Goal: Information Seeking & Learning: Understand process/instructions

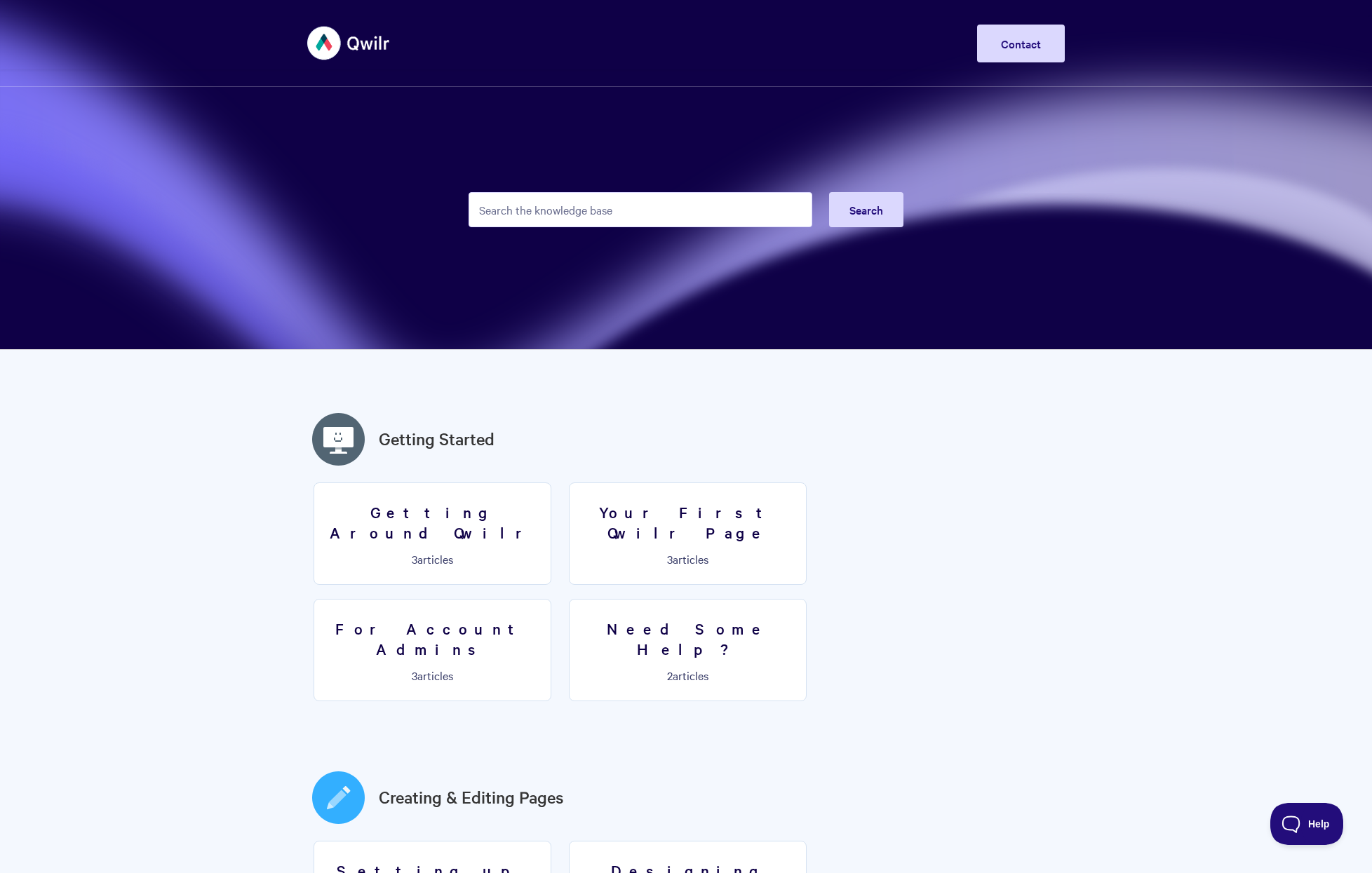
click at [565, 189] on form "Search" at bounding box center [686, 210] width 435 height 69
click at [561, 212] on input "Search the knowledge base" at bounding box center [640, 210] width 343 height 35
type input "delete account"
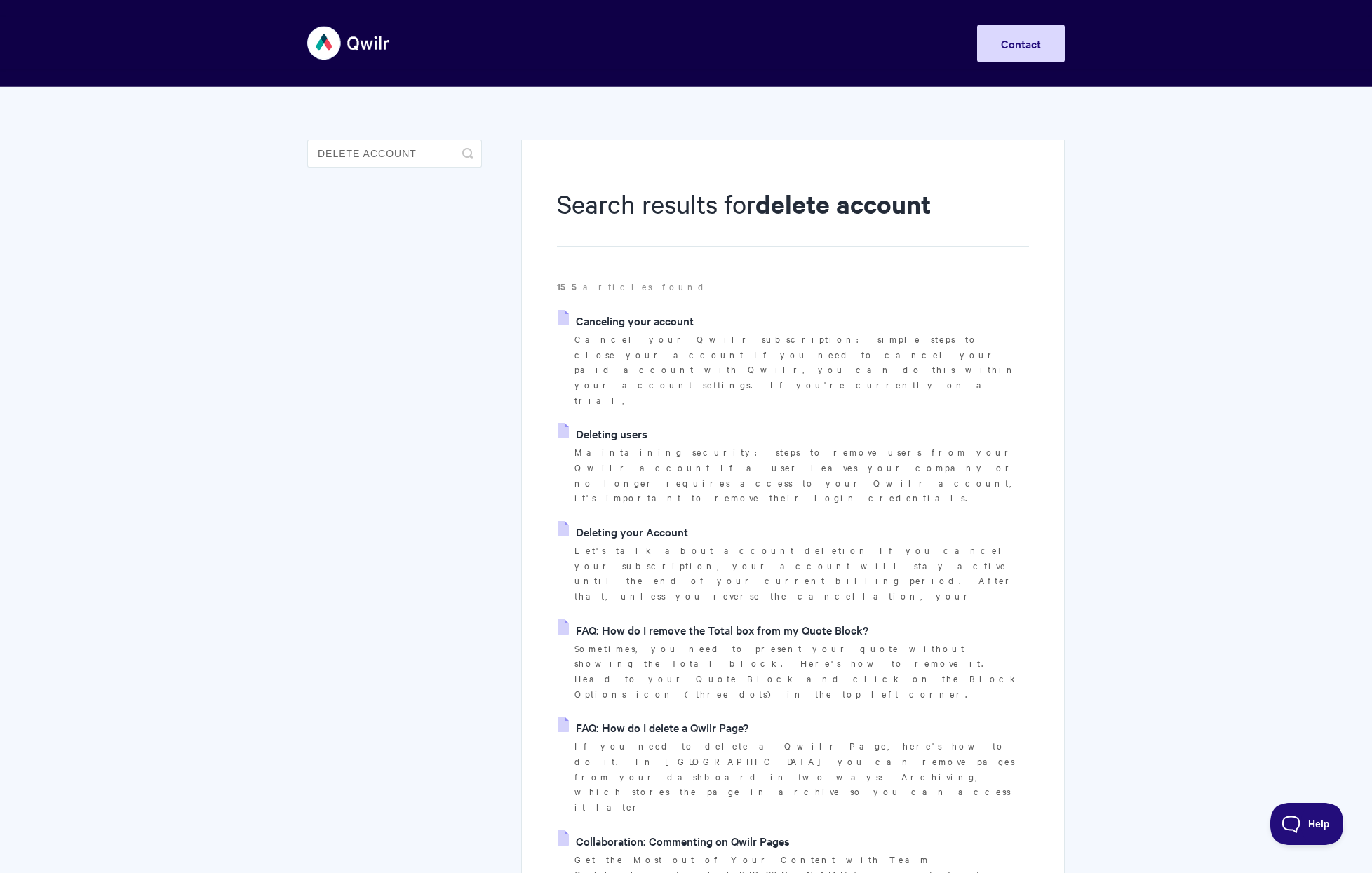
click at [615, 521] on link "Deleting your Account" at bounding box center [622, 531] width 130 height 21
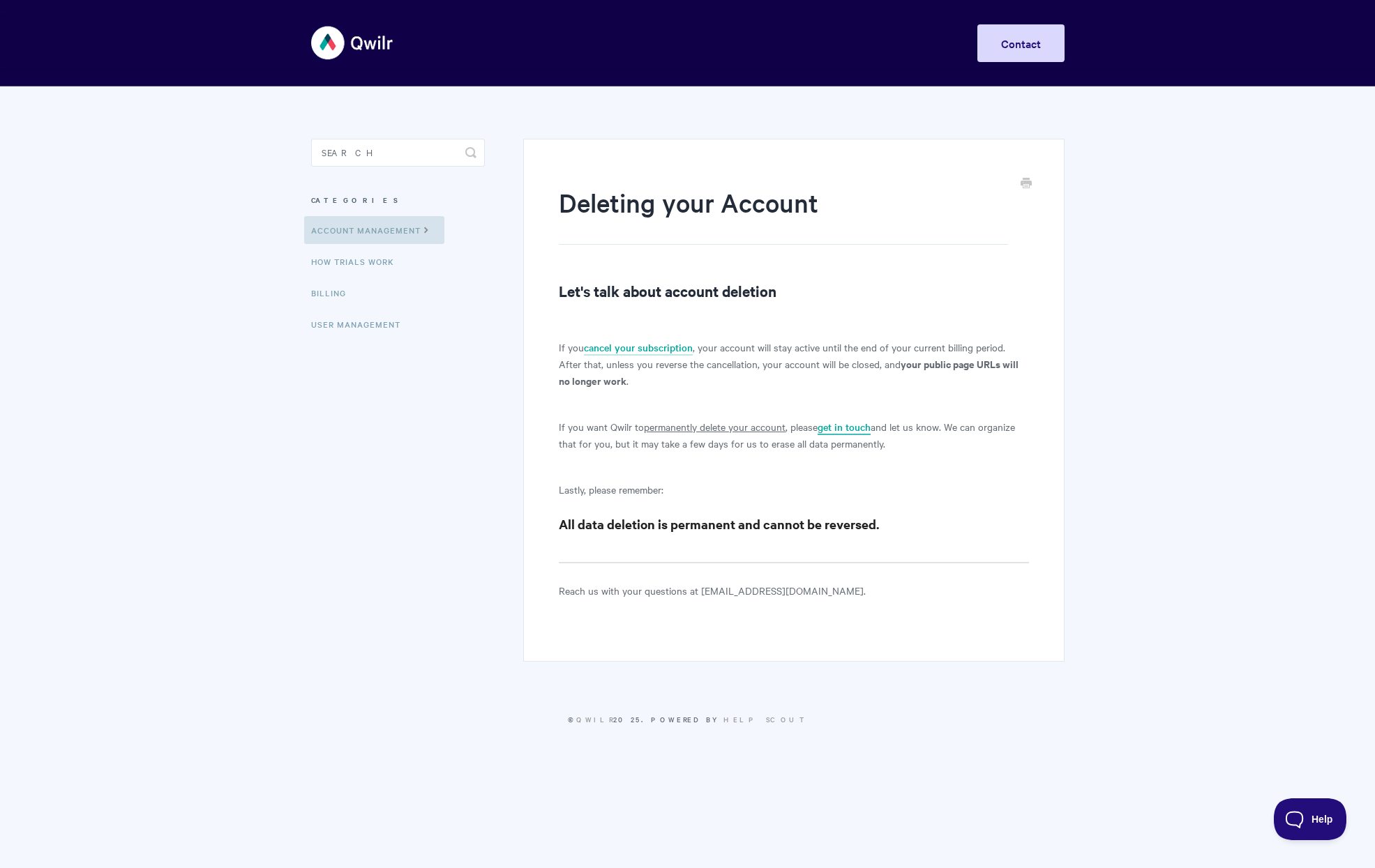
click at [849, 427] on link "get in touch" at bounding box center [845, 428] width 53 height 16
